Goal: Information Seeking & Learning: Learn about a topic

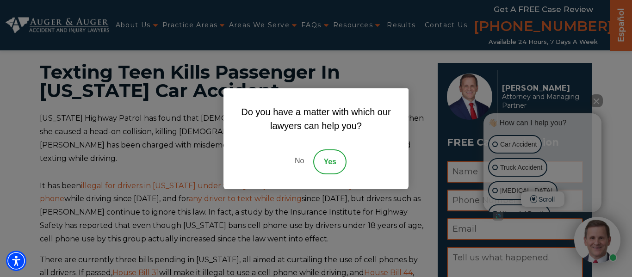
scroll to position [25, 0]
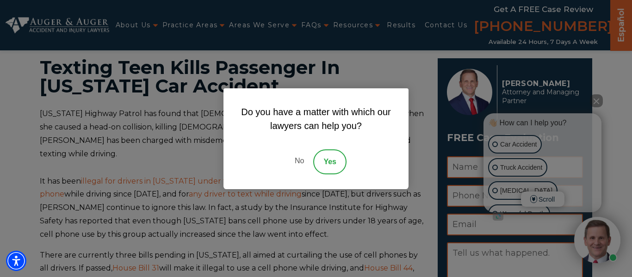
click at [317, 165] on link "Yes" at bounding box center [329, 162] width 33 height 25
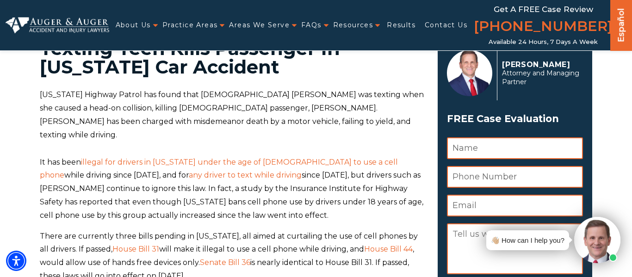
scroll to position [46, 0]
